Goal: Information Seeking & Learning: Learn about a topic

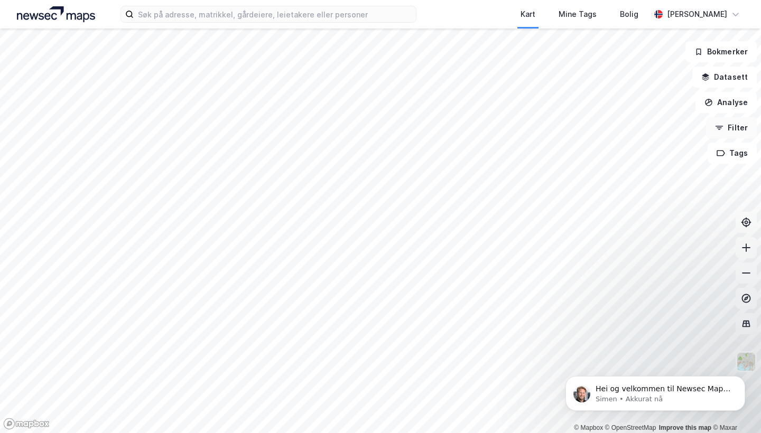
click at [736, 136] on button "Filter" at bounding box center [731, 127] width 51 height 21
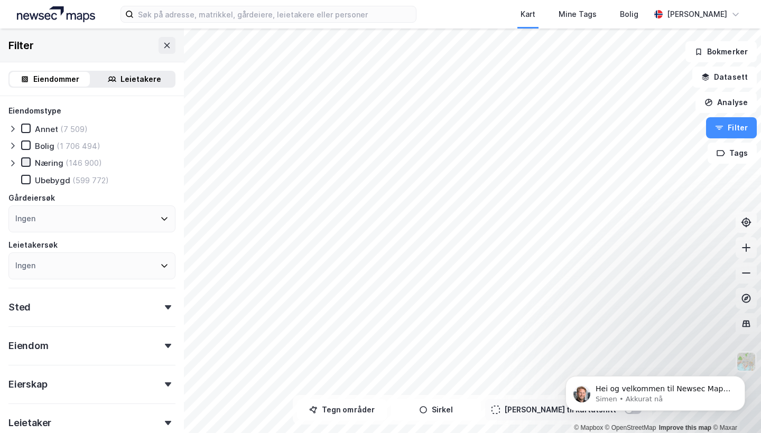
click at [29, 162] on icon at bounding box center [25, 162] width 7 height 7
click at [25, 162] on icon at bounding box center [25, 162] width 7 height 7
click at [12, 162] on icon at bounding box center [12, 163] width 8 height 8
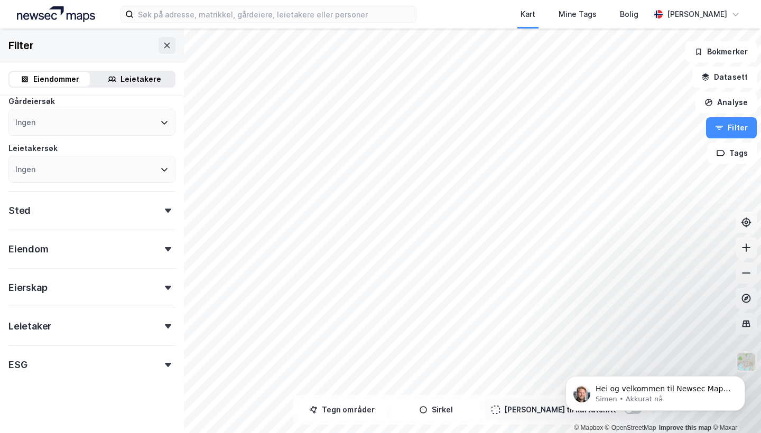
scroll to position [300, 0]
click at [163, 320] on div "Leietaker" at bounding box center [91, 323] width 167 height 30
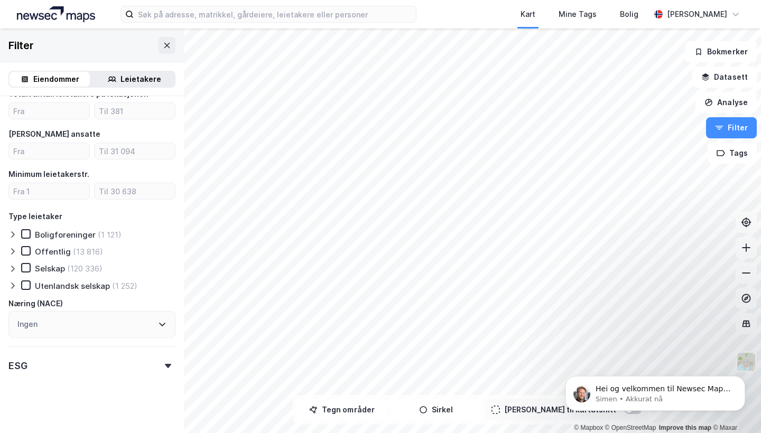
click at [165, 366] on div "ESG" at bounding box center [91, 362] width 167 height 30
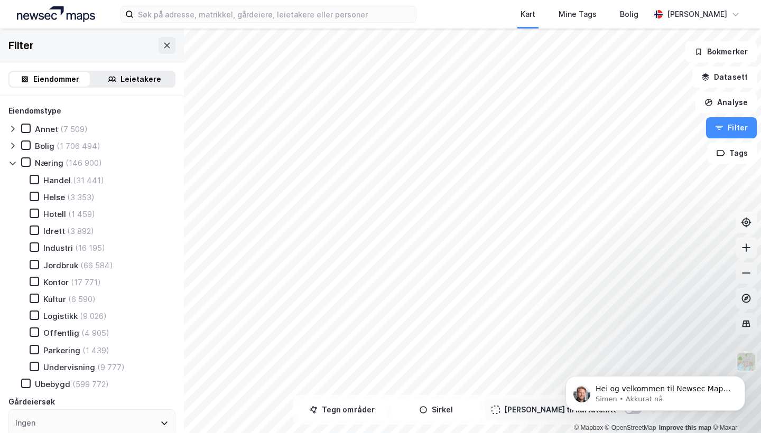
scroll to position [0, 0]
click at [441, 405] on button "Sirkel" at bounding box center [436, 410] width 90 height 21
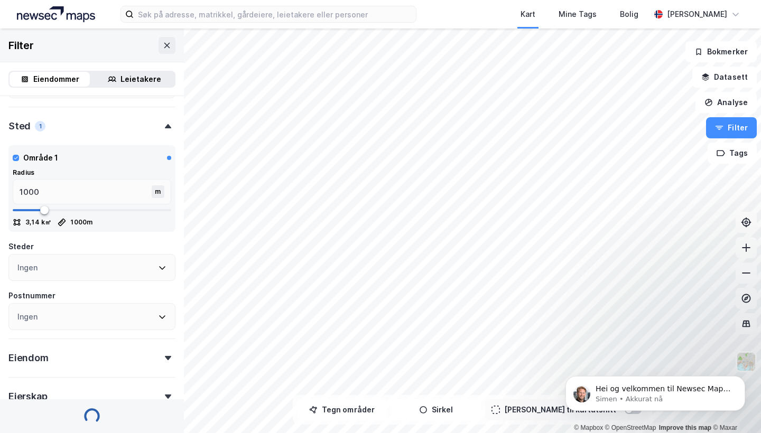
scroll to position [427, 0]
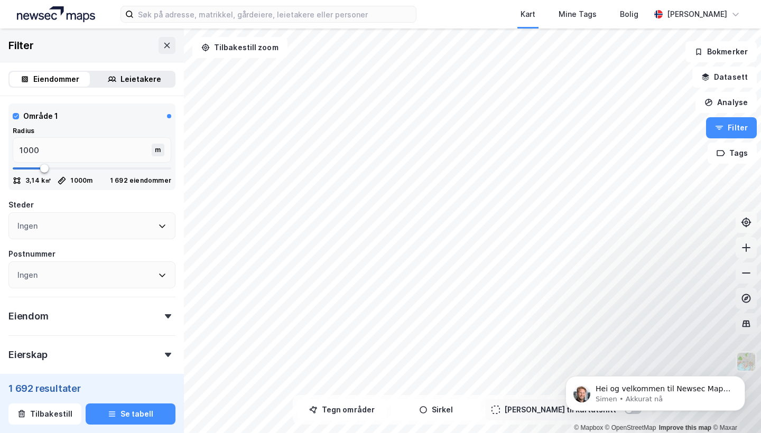
type input "--- (1 692)"
type input "1001"
type input "984"
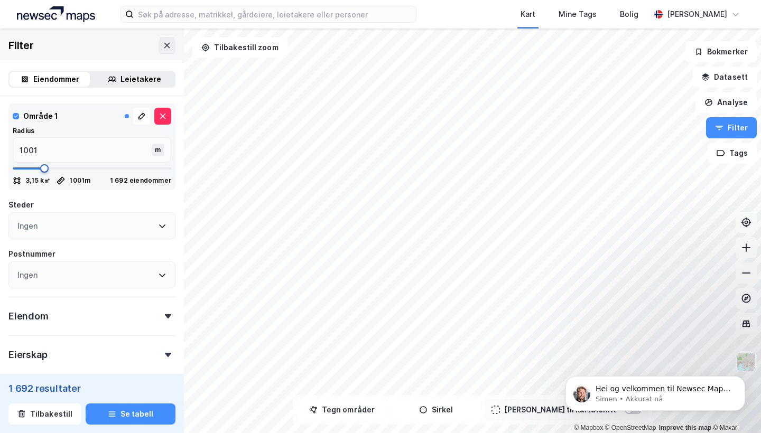
type input "984"
type input "967"
type input "917"
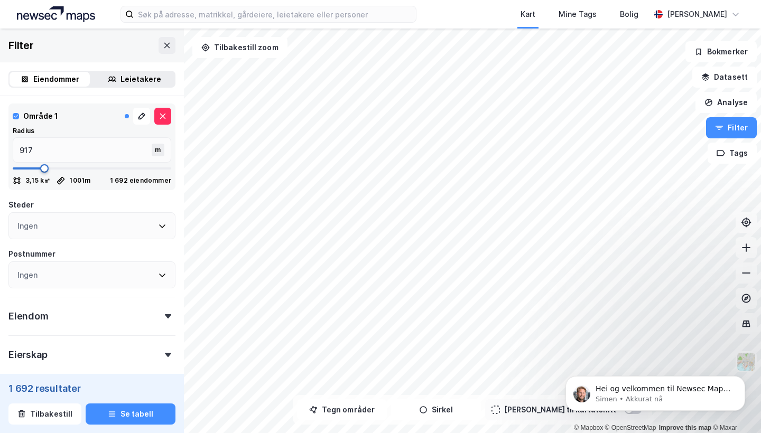
type input "867"
type input "818"
type input "784"
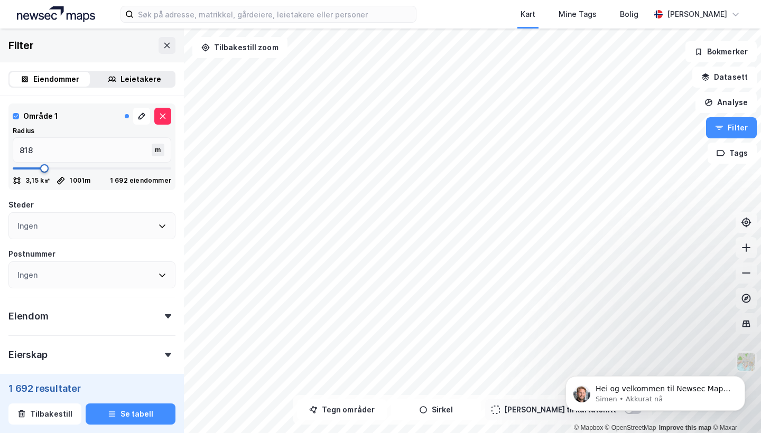
type input "784"
type input "751"
type input "734"
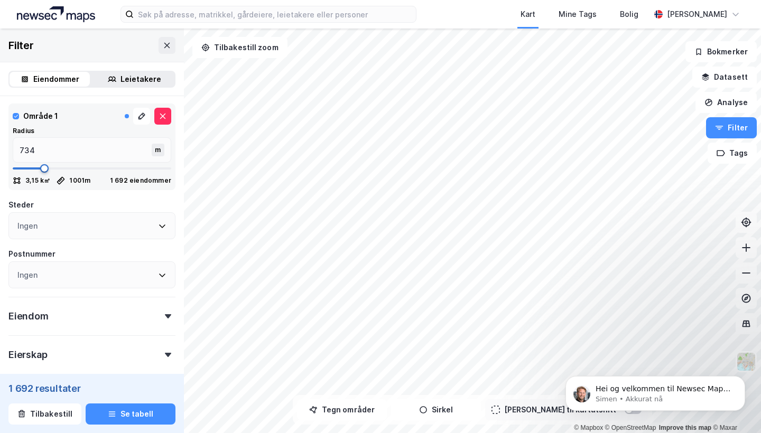
type input "718"
type input "701"
type input "684"
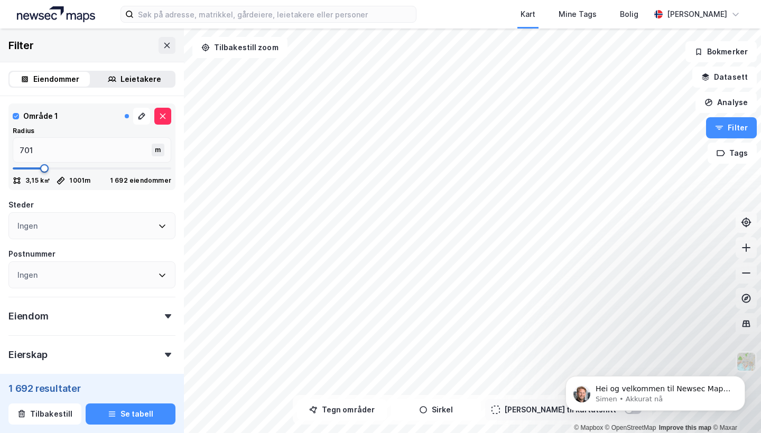
type input "684"
type input "668"
type input "651"
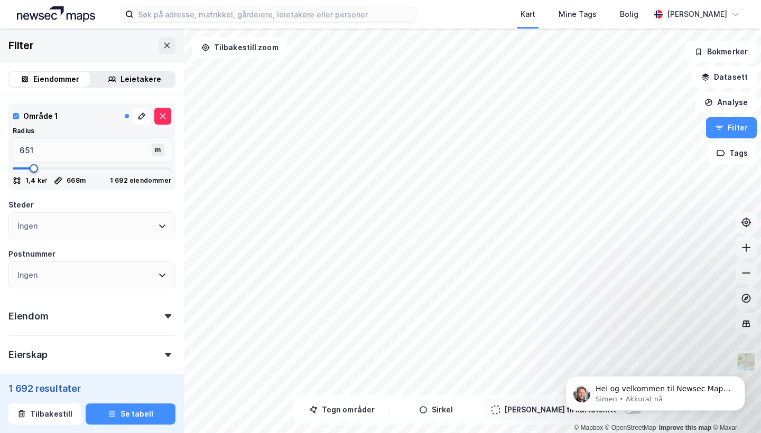
type input "618"
type input "584"
type input "534"
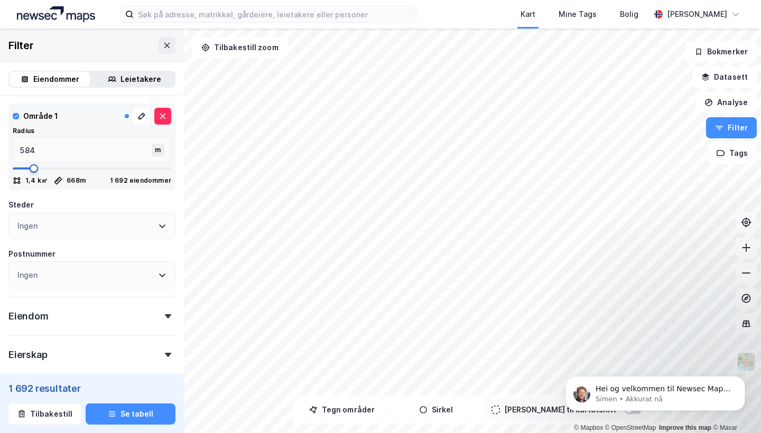
type input "534"
type input "518"
type input "501"
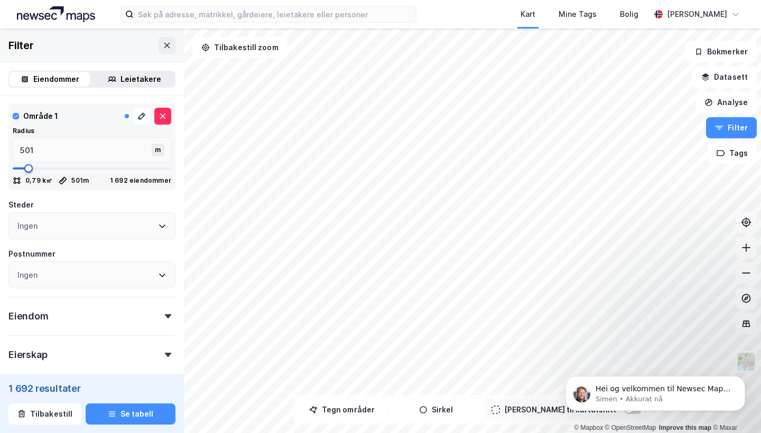
drag, startPoint x: 44, startPoint y: 168, endPoint x: 29, endPoint y: 169, distance: 15.9
click at [29, 169] on span at bounding box center [28, 168] width 8 height 8
type input "--- (364)"
type input "568"
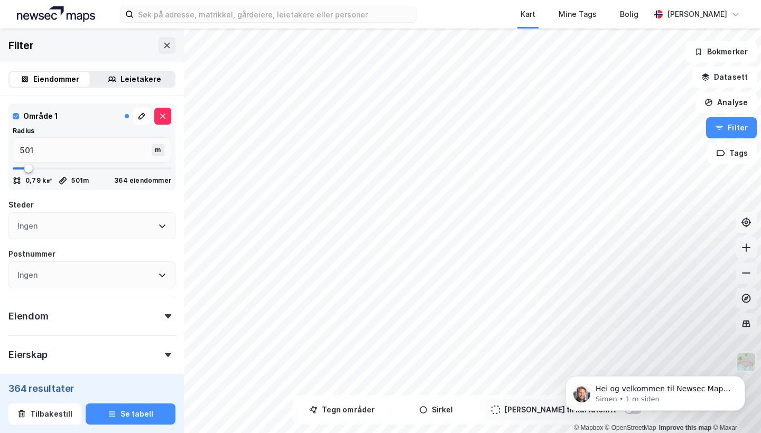
type input "568"
type input "551"
type input "534"
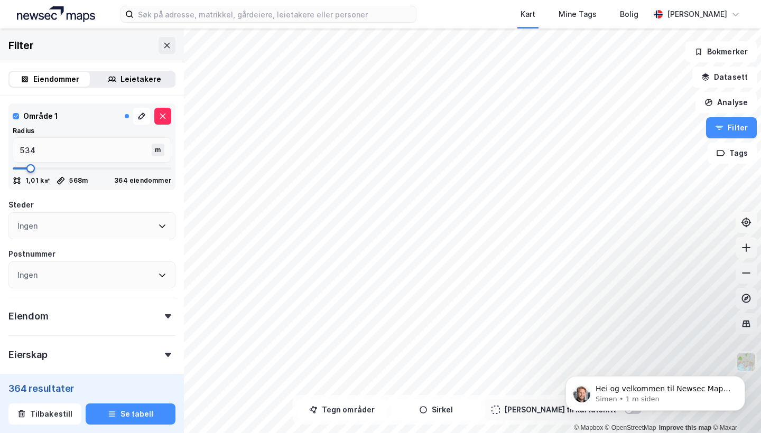
type input "518"
type input "501"
type input "484"
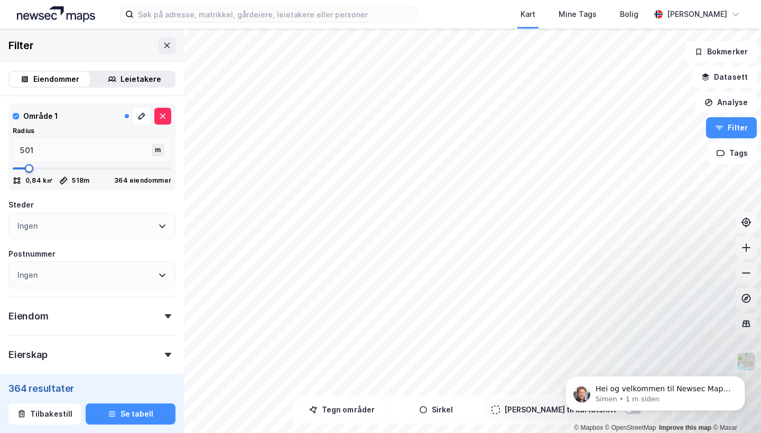
type input "484"
type input "468"
type input "451"
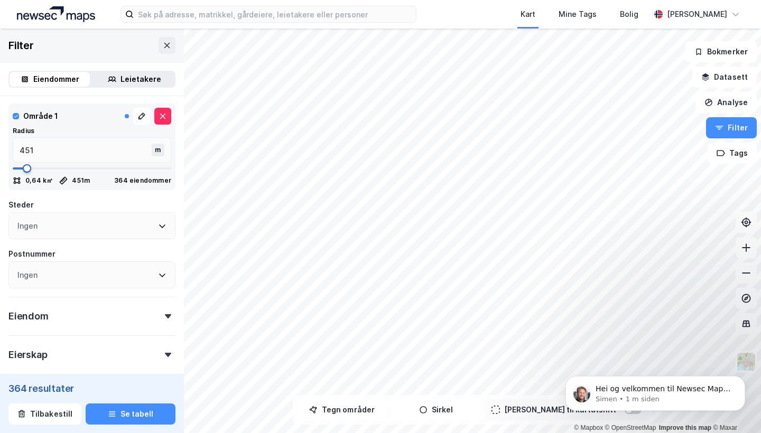
click at [27, 164] on span at bounding box center [27, 168] width 8 height 8
type input "--- (277)"
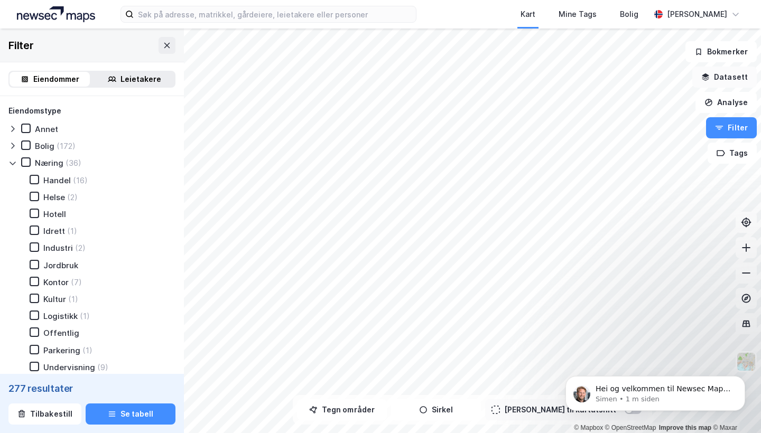
click at [722, 74] on button "Datasett" at bounding box center [724, 77] width 64 height 21
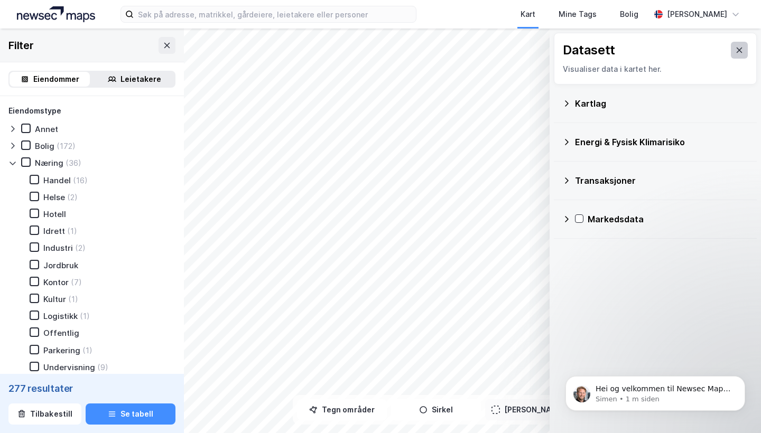
click at [739, 51] on icon at bounding box center [740, 50] width 6 height 5
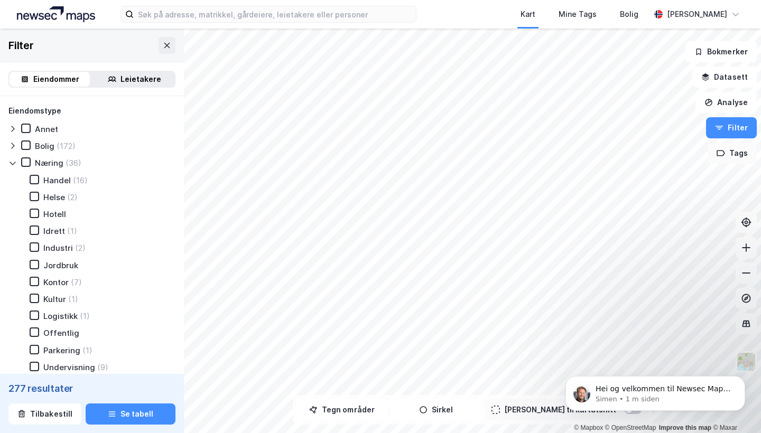
click at [730, 151] on button "Tags" at bounding box center [732, 153] width 49 height 21
click at [634, 160] on div "Tags" at bounding box center [618, 160] width 151 height 17
click at [682, 160] on icon at bounding box center [686, 160] width 8 height 8
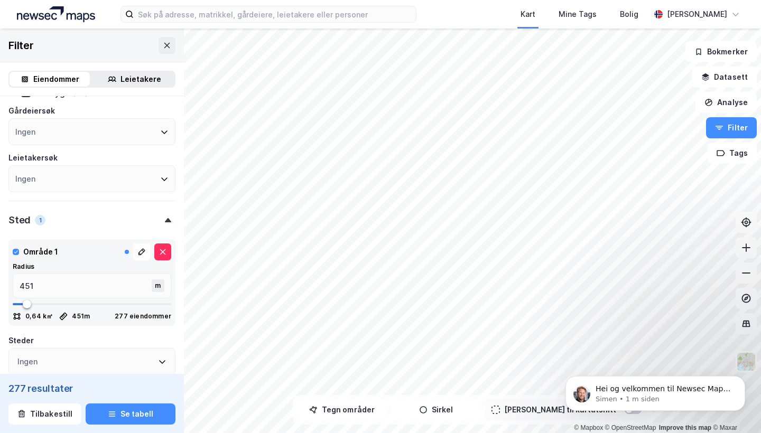
scroll to position [292, 0]
click at [133, 171] on div "Ingen" at bounding box center [91, 178] width 167 height 27
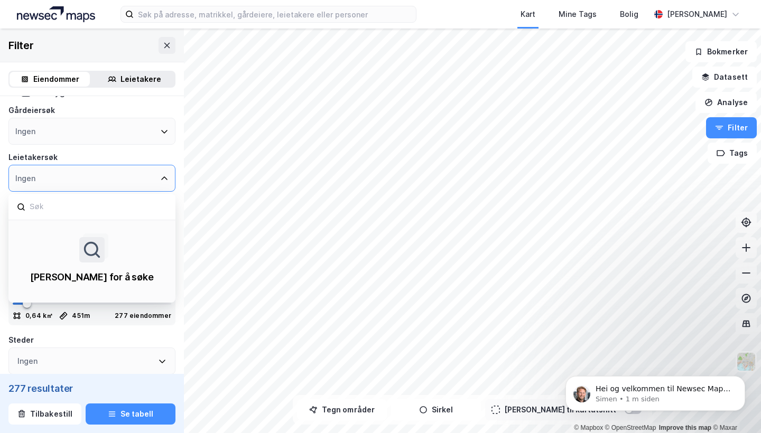
click at [132, 173] on div "Ingen" at bounding box center [91, 178] width 167 height 27
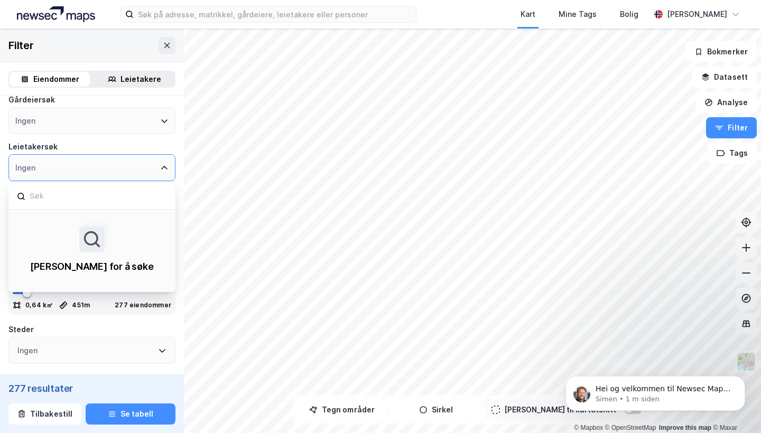
scroll to position [304, 0]
click at [168, 166] on icon at bounding box center [164, 166] width 8 height 8
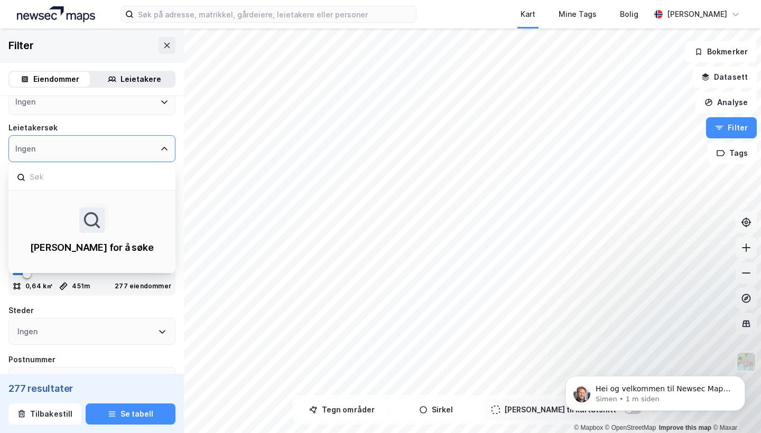
scroll to position [312, 0]
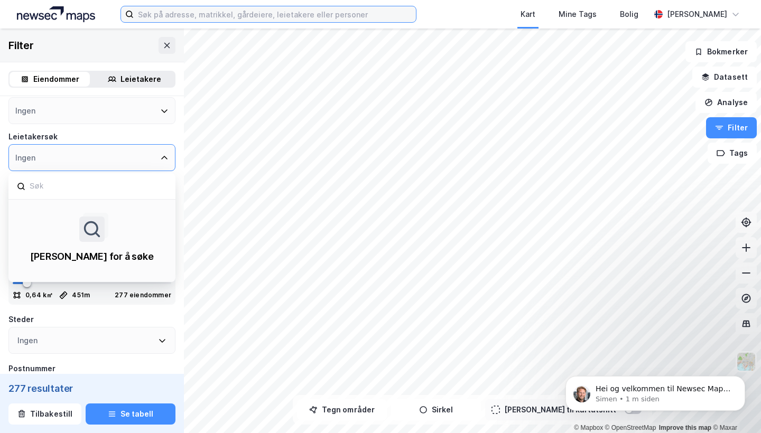
click at [220, 20] on input at bounding box center [275, 14] width 282 height 16
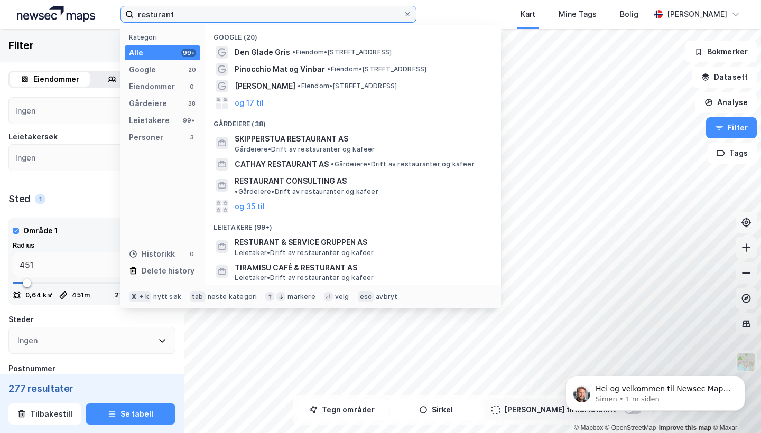
type input "resturant"
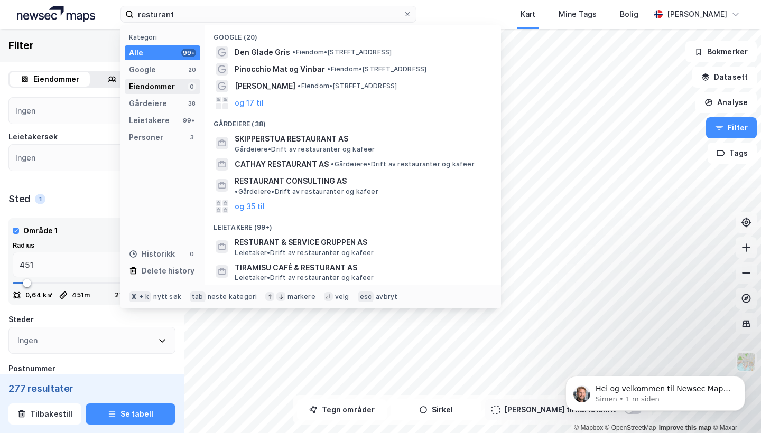
click at [190, 93] on div "Eiendommer 0" at bounding box center [163, 86] width 76 height 15
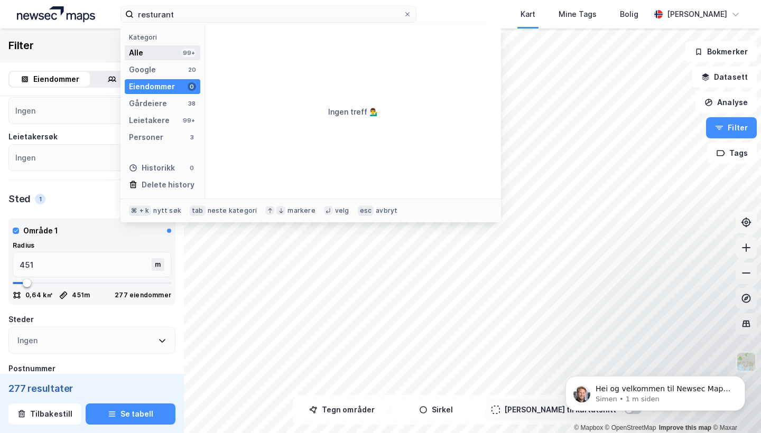
drag, startPoint x: 190, startPoint y: 92, endPoint x: 180, endPoint y: 52, distance: 40.9
click at [180, 52] on div "Alle 99+" at bounding box center [163, 52] width 76 height 15
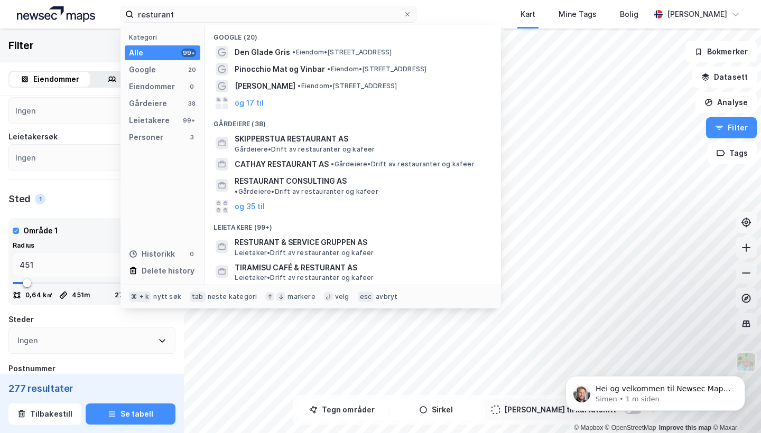
drag, startPoint x: 227, startPoint y: 34, endPoint x: 473, endPoint y: 10, distance: 247.5
click at [475, 10] on div "Kart Mine Tags Bolig" at bounding box center [558, 14] width 183 height 29
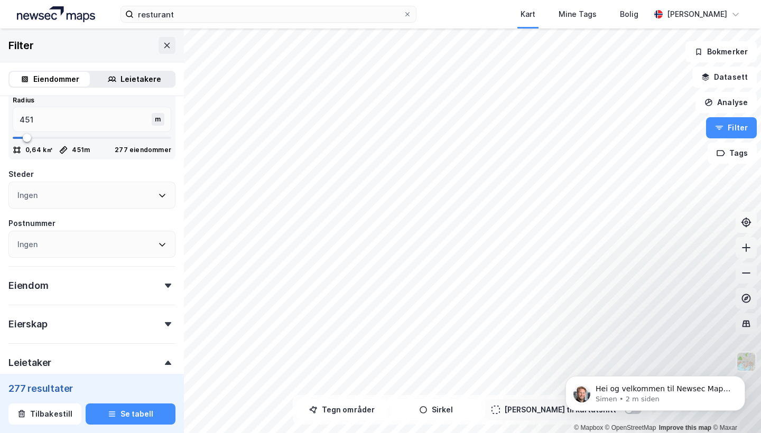
scroll to position [508, 0]
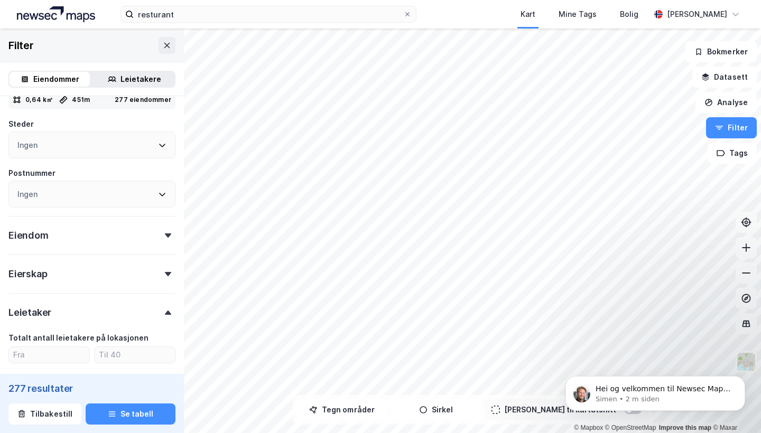
click at [119, 225] on div "Eiendom" at bounding box center [91, 231] width 167 height 30
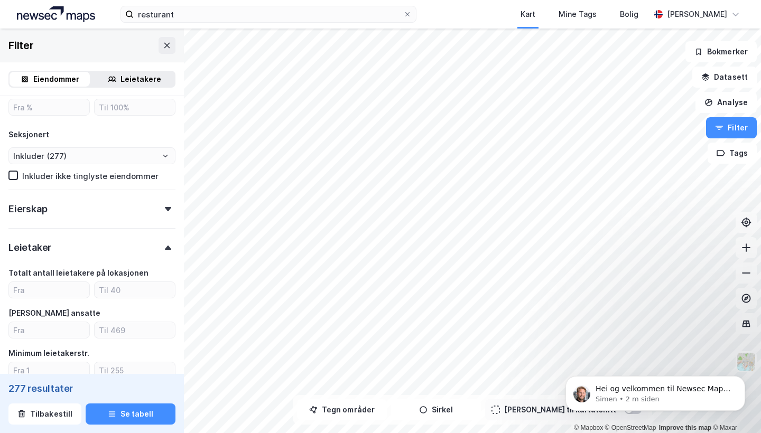
scroll to position [825, 0]
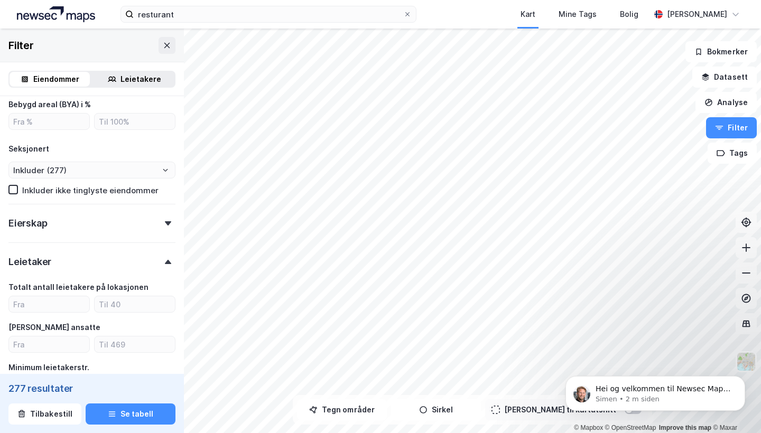
click at [119, 225] on div "Eierskap" at bounding box center [91, 219] width 167 height 30
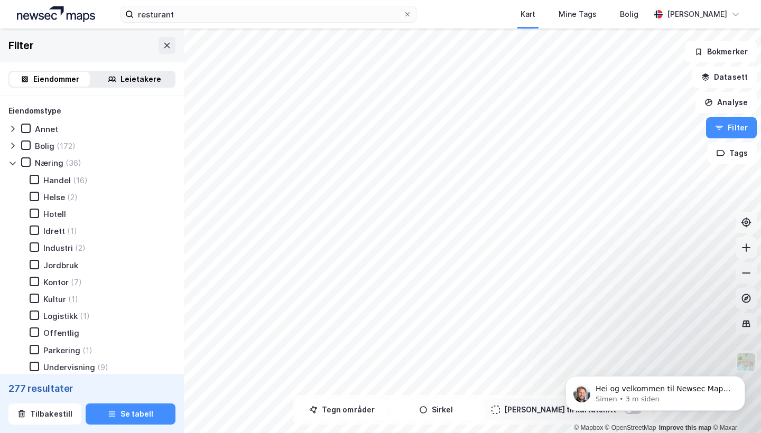
scroll to position [0, 0]
click at [726, 79] on button "Datasett" at bounding box center [724, 77] width 64 height 21
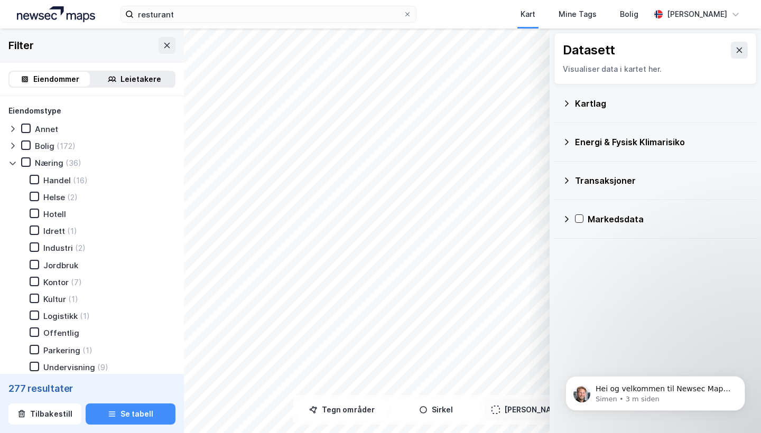
click at [694, 109] on div "Kartlag" at bounding box center [661, 103] width 173 height 13
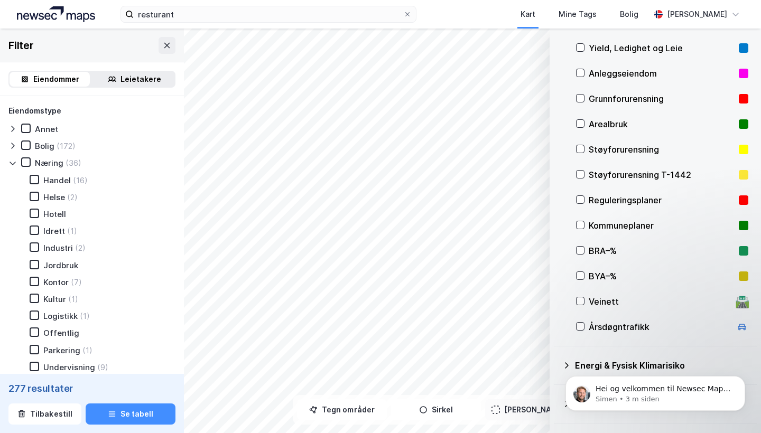
scroll to position [53, 0]
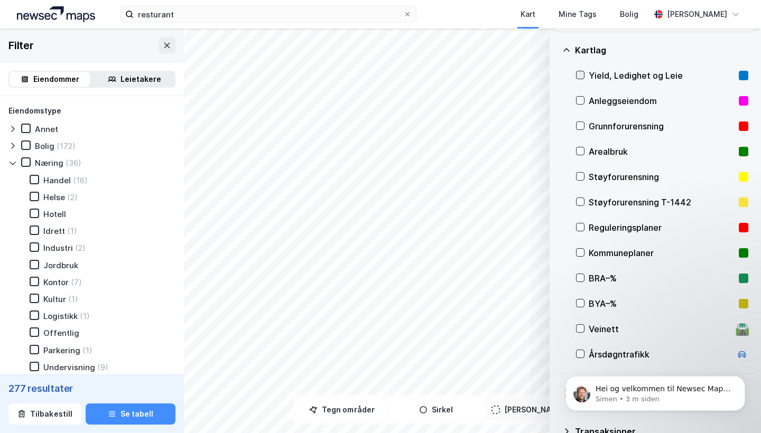
click at [584, 74] on icon at bounding box center [580, 74] width 7 height 7
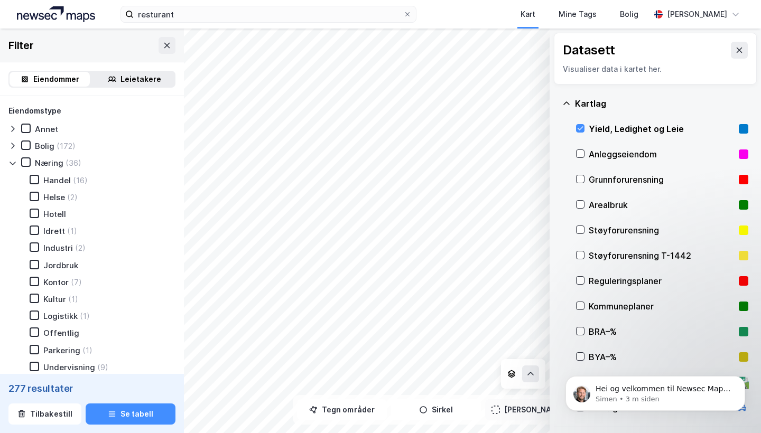
scroll to position [0, 0]
click at [742, 52] on icon at bounding box center [739, 50] width 8 height 8
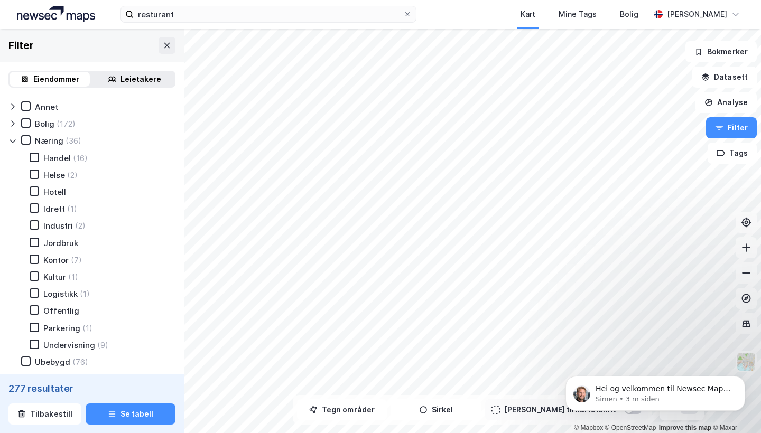
scroll to position [19, 0]
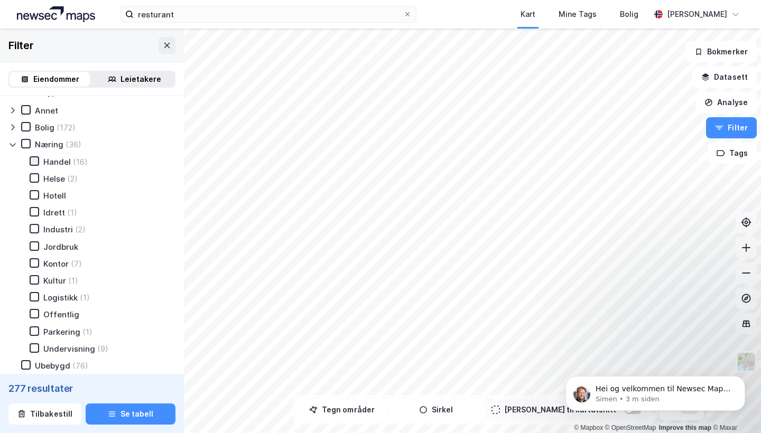
click at [36, 163] on icon at bounding box center [34, 161] width 7 height 7
type input "--- (16)"
type input "Inkluder (16)"
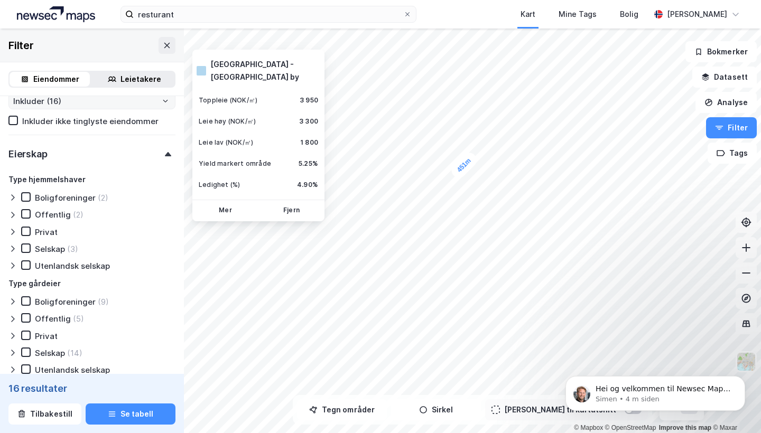
scroll to position [868, 0]
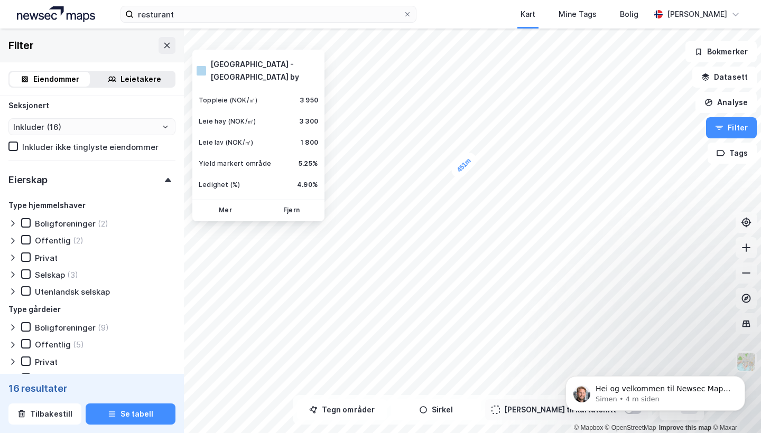
click at [441, 20] on div "resturant Kart Mine Tags [PERSON_NAME]" at bounding box center [380, 14] width 761 height 29
click at [109, 44] on div "Filter" at bounding box center [92, 46] width 184 height 34
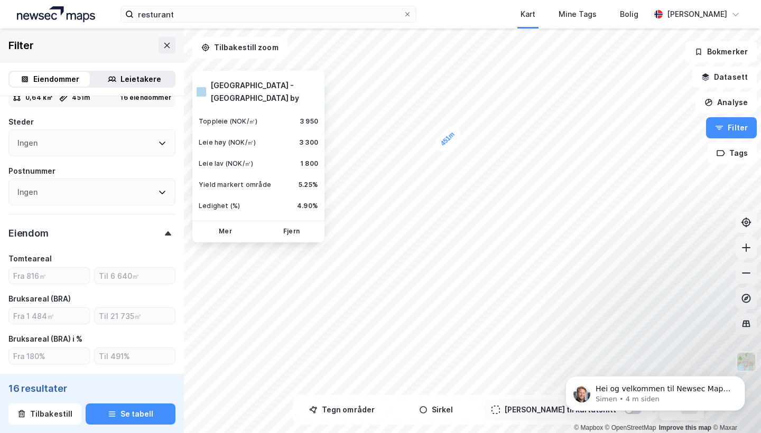
scroll to position [427, 0]
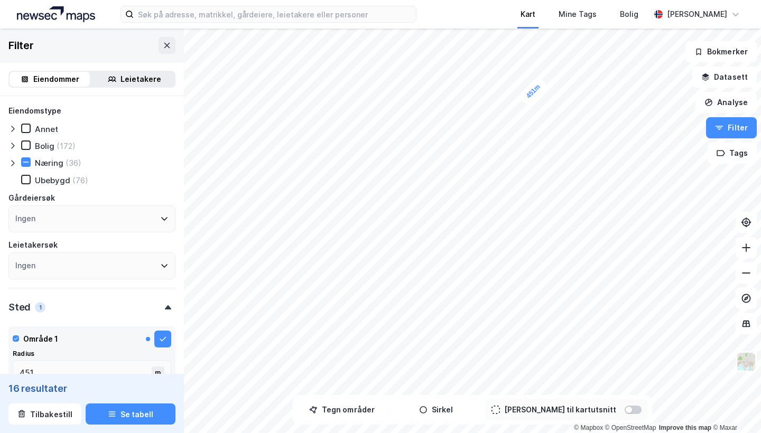
scroll to position [224, 0]
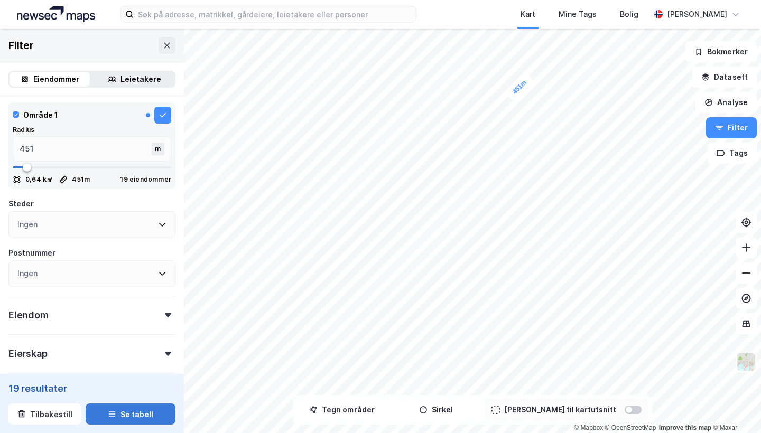
click at [147, 411] on button "Se tabell" at bounding box center [131, 414] width 90 height 21
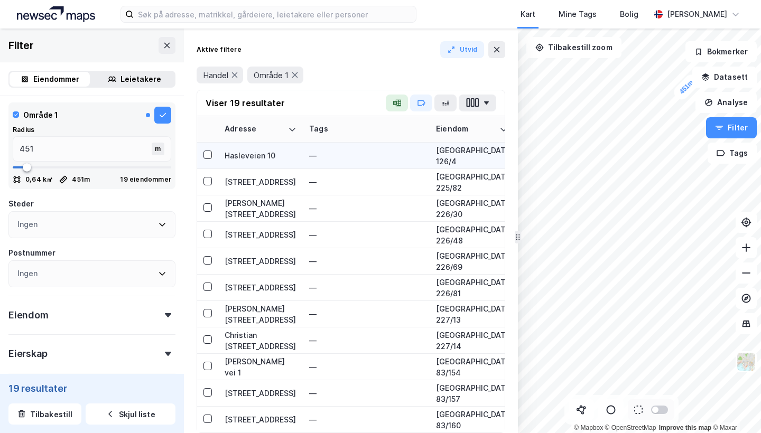
click at [255, 153] on div "Hasleveien 10" at bounding box center [261, 155] width 72 height 11
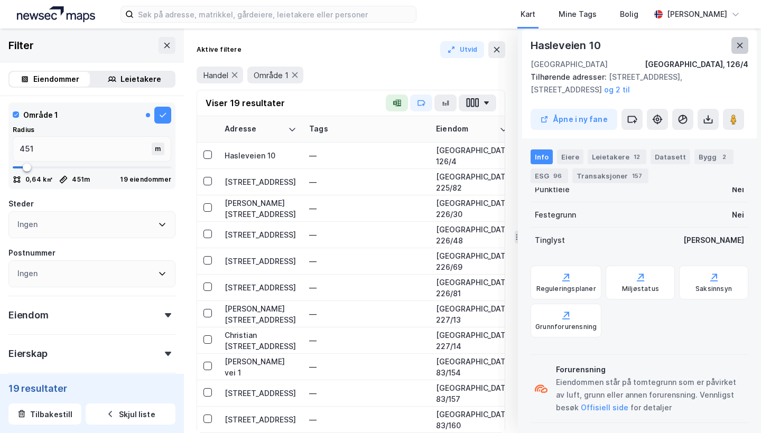
click at [744, 46] on button at bounding box center [740, 45] width 17 height 17
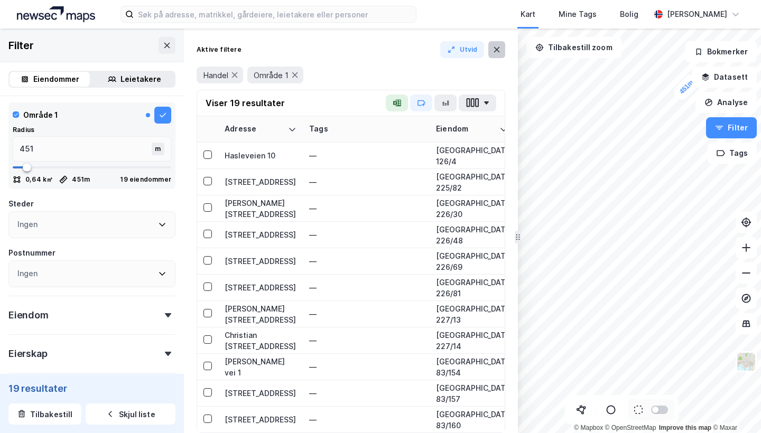
click at [494, 52] on icon at bounding box center [497, 49] width 6 height 5
